Goal: Information Seeking & Learning: Learn about a topic

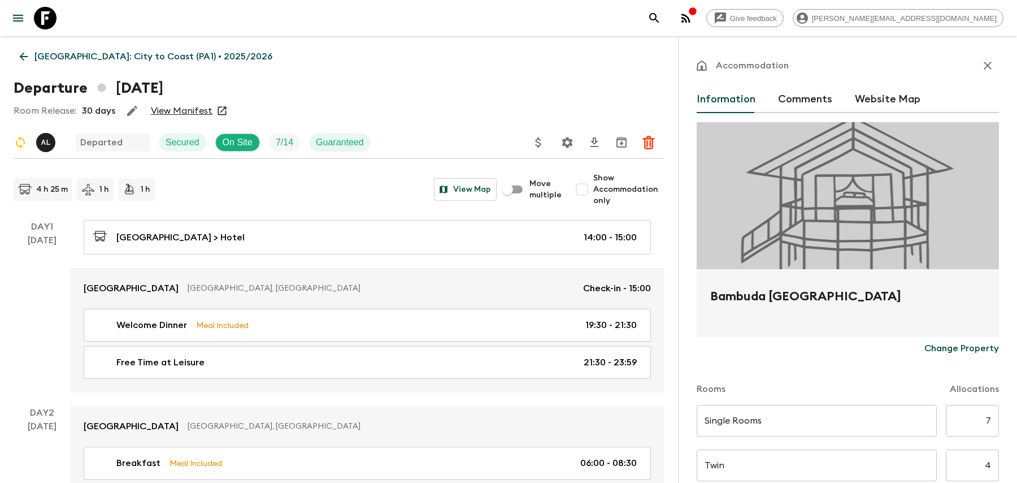
scroll to position [1041, 0]
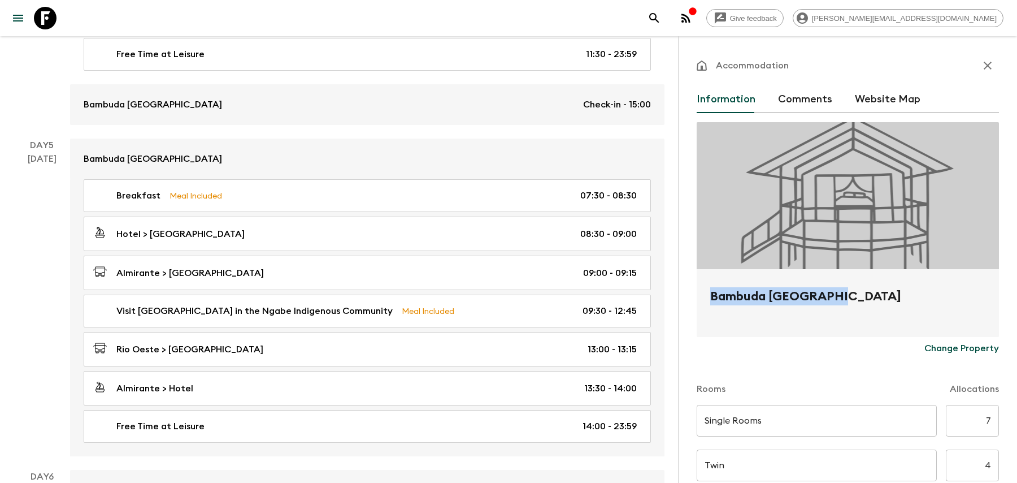
click at [661, 18] on icon "search adventures" at bounding box center [655, 18] width 14 height 14
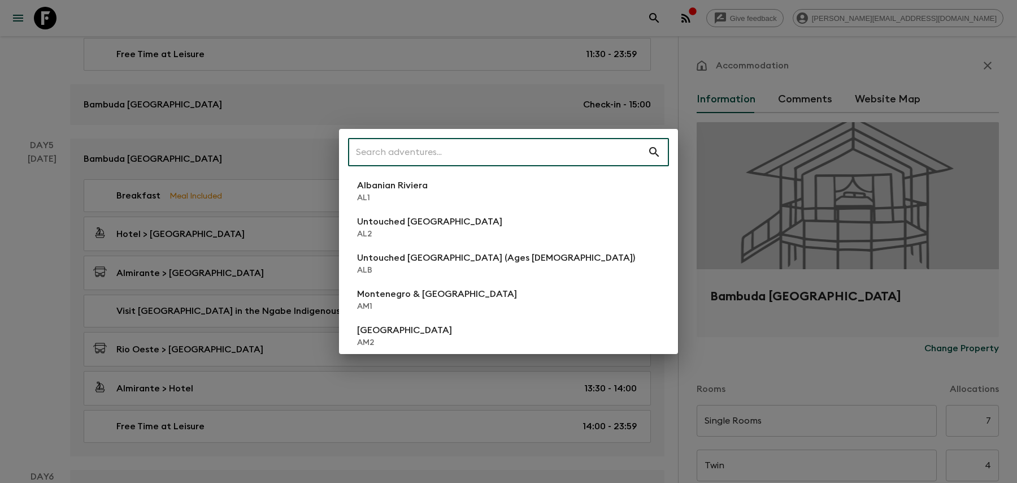
click at [490, 231] on li "Untouched [GEOGRAPHIC_DATA] AL2" at bounding box center [508, 227] width 321 height 32
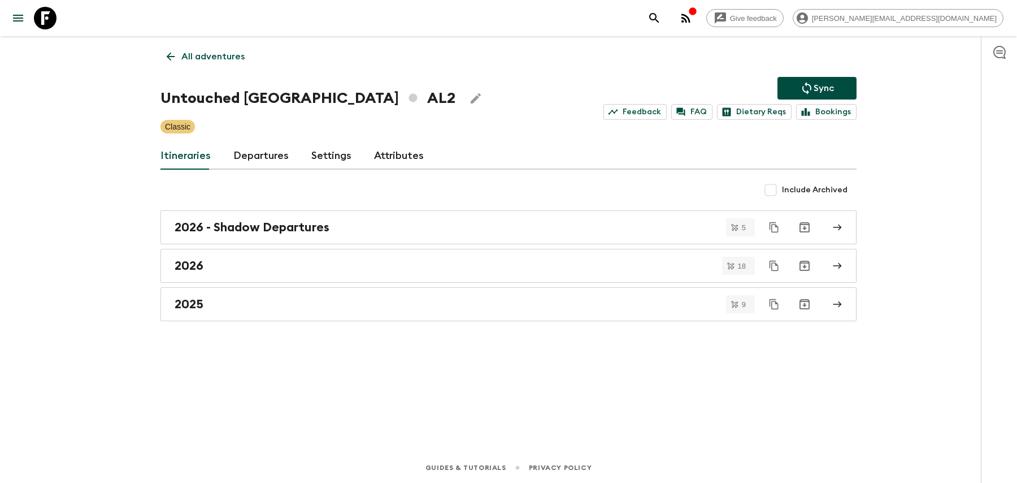
click at [274, 158] on link "Departures" at bounding box center [260, 155] width 55 height 27
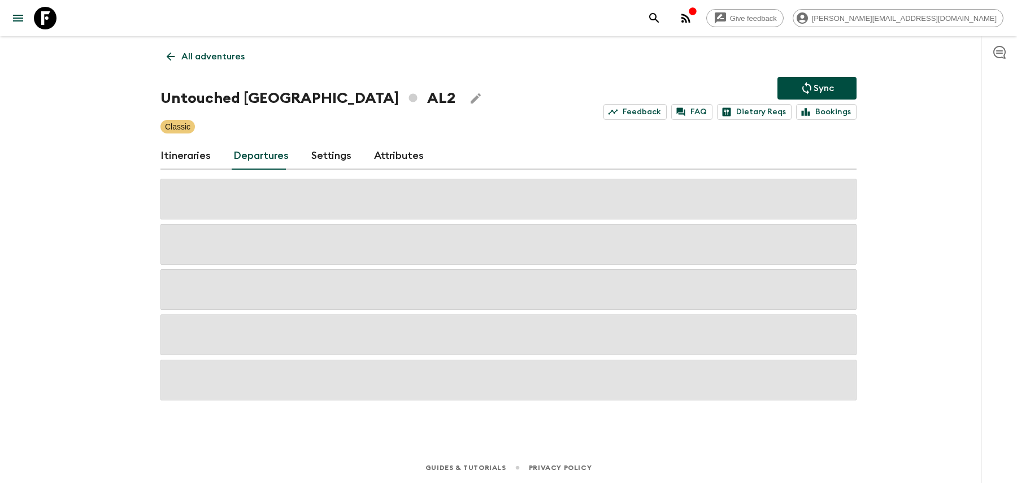
click at [176, 159] on link "Itineraries" at bounding box center [186, 155] width 50 height 27
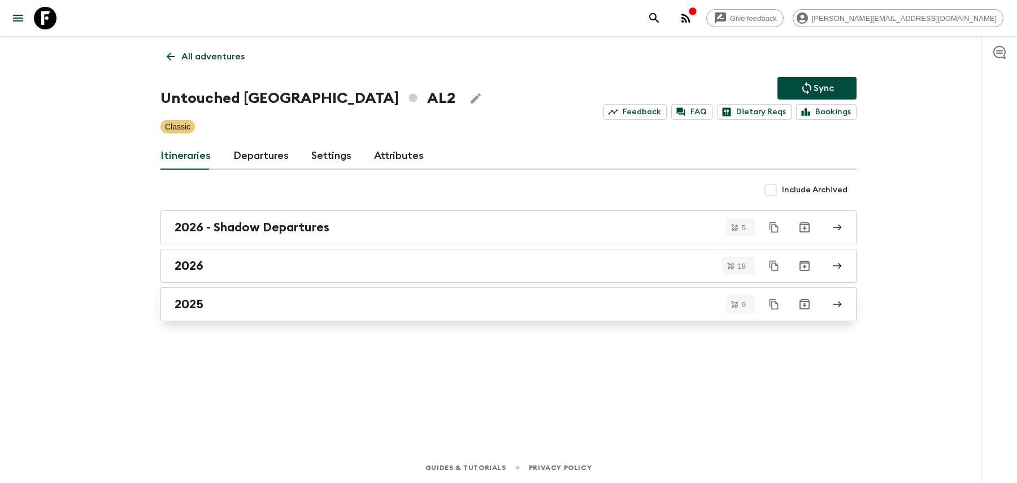
click at [213, 311] on link "2025" at bounding box center [509, 304] width 696 height 34
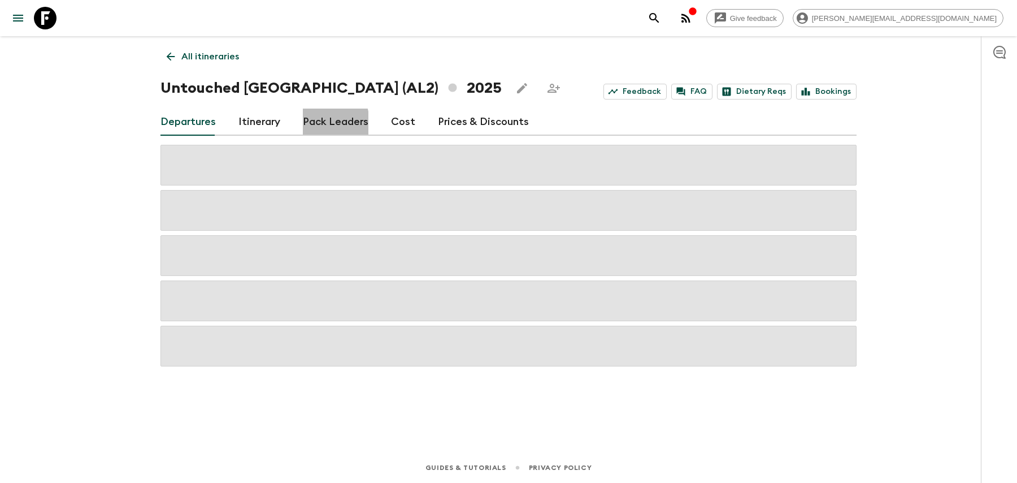
click at [310, 123] on link "Pack Leaders" at bounding box center [336, 122] width 66 height 27
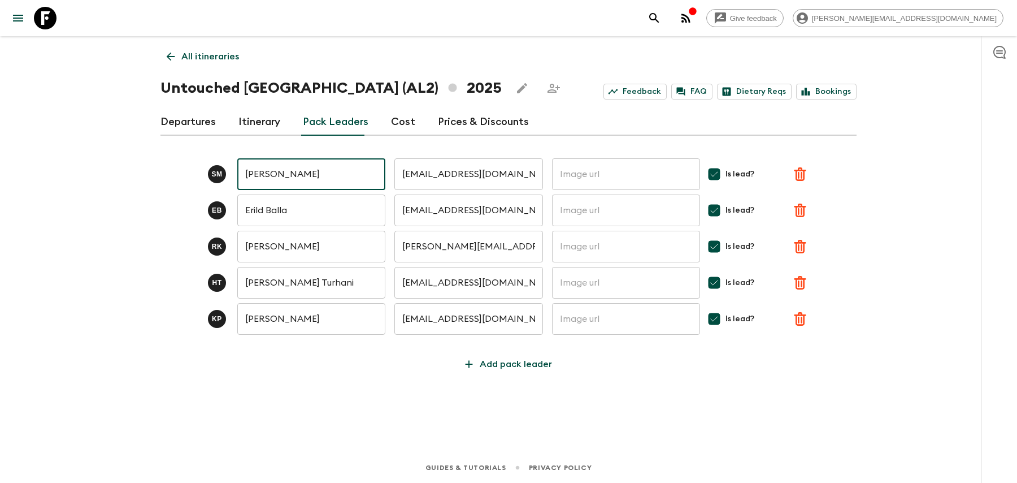
drag, startPoint x: 255, startPoint y: 175, endPoint x: 423, endPoint y: 175, distance: 167.9
click at [423, 175] on div "[PERSON_NAME] ​ [EMAIL_ADDRESS][DOMAIN_NAME] ​ ​ Is lead?" at bounding box center [509, 174] width 696 height 32
click at [185, 128] on link "Departures" at bounding box center [188, 122] width 55 height 27
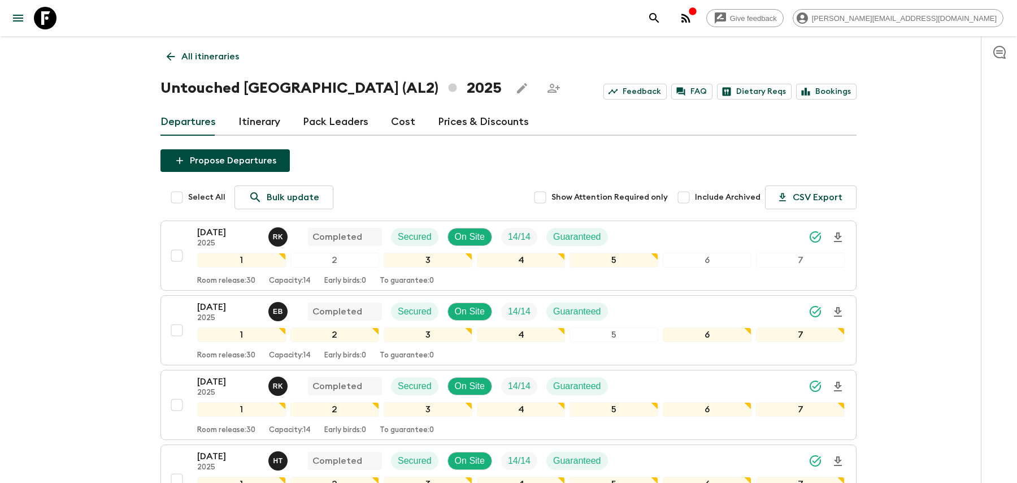
scroll to position [499, 0]
